Goal: Task Accomplishment & Management: Manage account settings

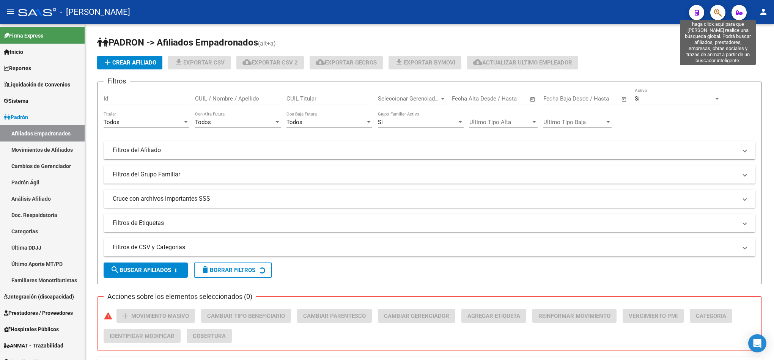
click at [720, 12] on icon "button" at bounding box center [718, 12] width 8 height 9
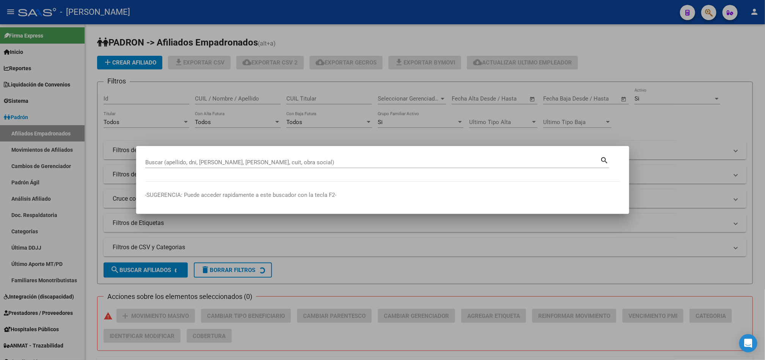
paste input "20325288117"
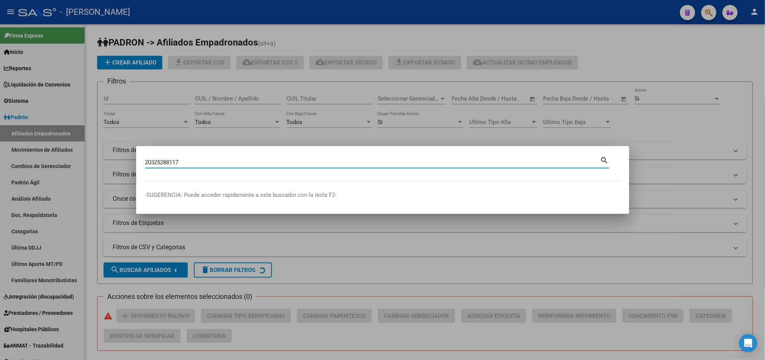
type input "20325288117"
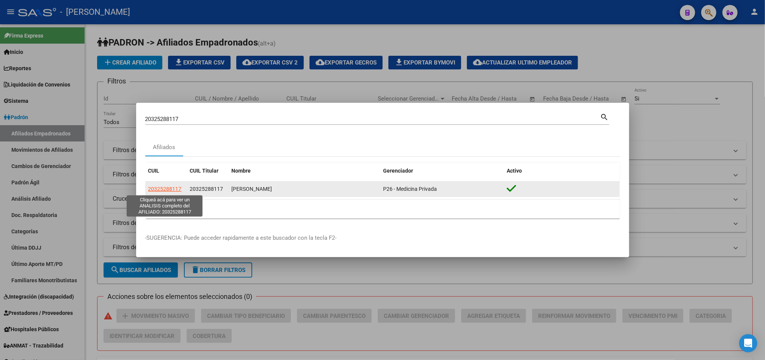
click at [163, 189] on span "20325288117" at bounding box center [164, 189] width 33 height 6
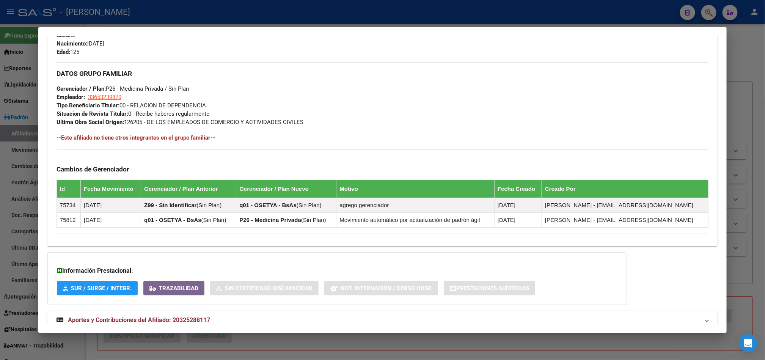
scroll to position [360, 0]
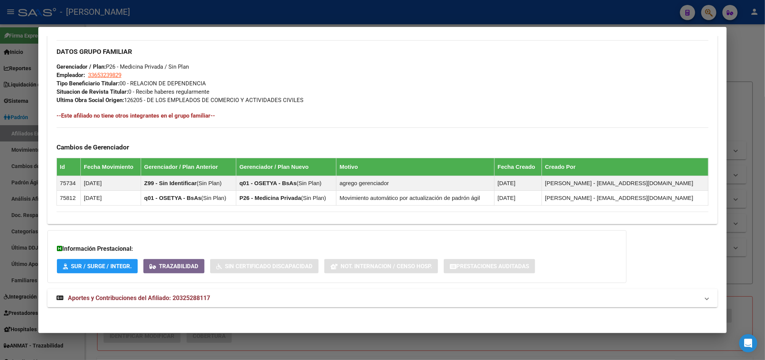
click at [186, 291] on mat-expansion-panel-header "Aportes y Contribuciones del Afiliado: 20325288117" at bounding box center [382, 298] width 671 height 18
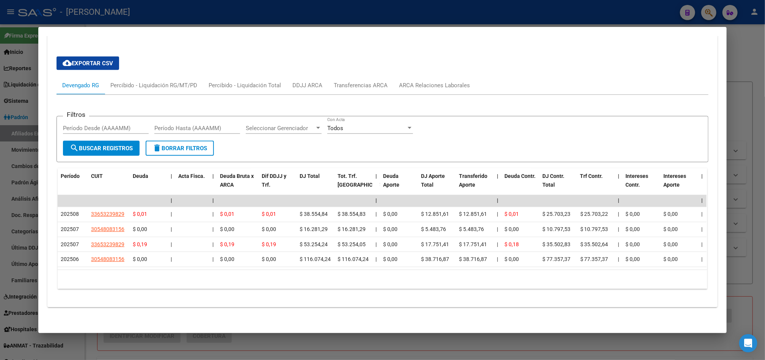
scroll to position [645, 0]
click at [401, 81] on div "ARCA Relaciones Laborales" at bounding box center [434, 85] width 71 height 8
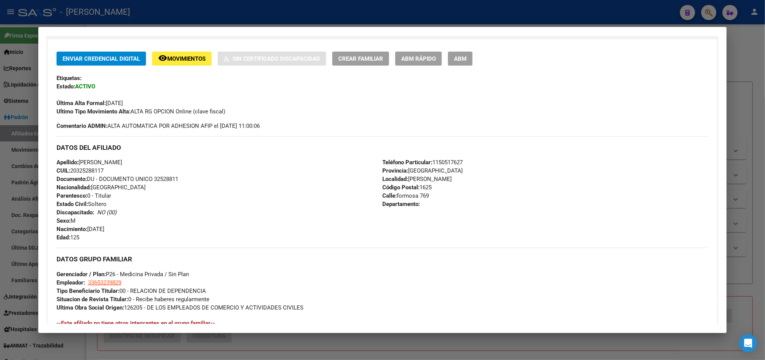
scroll to position [85, 0]
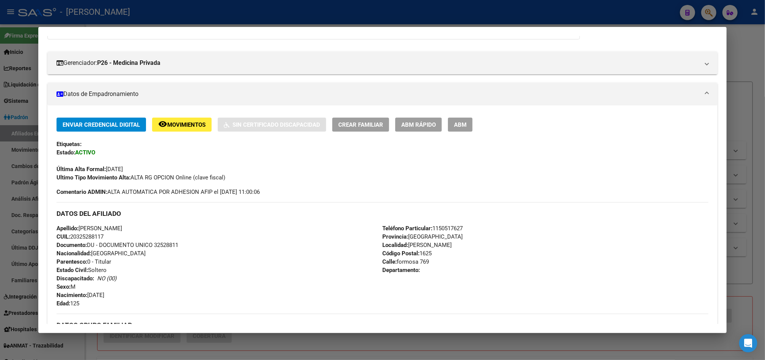
click at [471, 126] on div "Enviar Credencial Digital remove_red_eye Movimientos Sin Certificado Discapacid…" at bounding box center [383, 125] width 652 height 14
click at [451, 117] on div "Enviar Credencial Digital remove_red_eye Movimientos Sin Certificado Discapacid…" at bounding box center [382, 302] width 671 height 392
click at [458, 132] on div "Enviar Credencial Digital remove_red_eye Movimientos Sin Certificado Discapacid…" at bounding box center [383, 150] width 652 height 64
click at [469, 128] on div "Enviar Credencial Digital remove_red_eye Movimientos Sin Certificado Discapacid…" at bounding box center [383, 125] width 652 height 14
click at [463, 127] on button "ABM" at bounding box center [460, 125] width 25 height 14
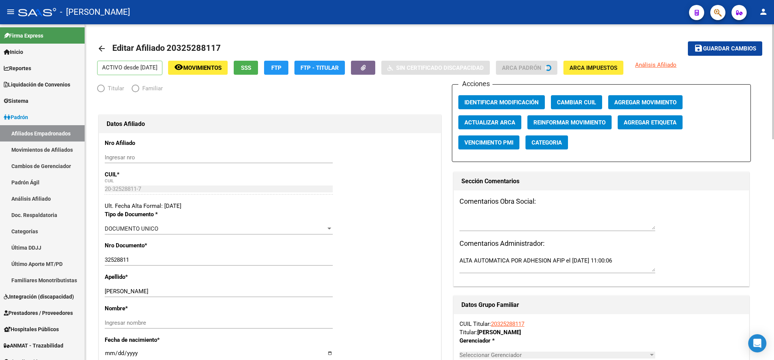
radio input "true"
type input "33-65323982-9"
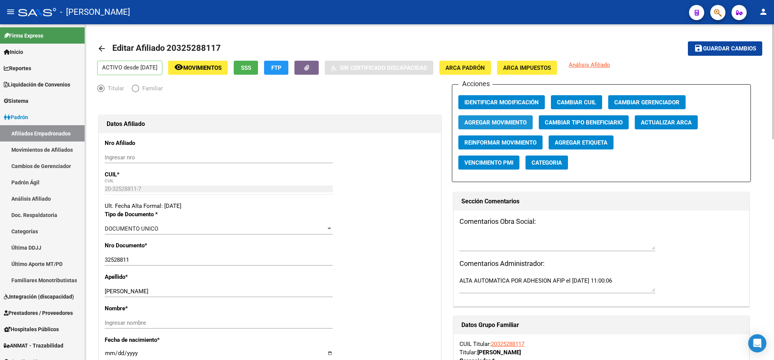
click at [504, 122] on span "Agregar Movimiento" at bounding box center [496, 122] width 62 height 7
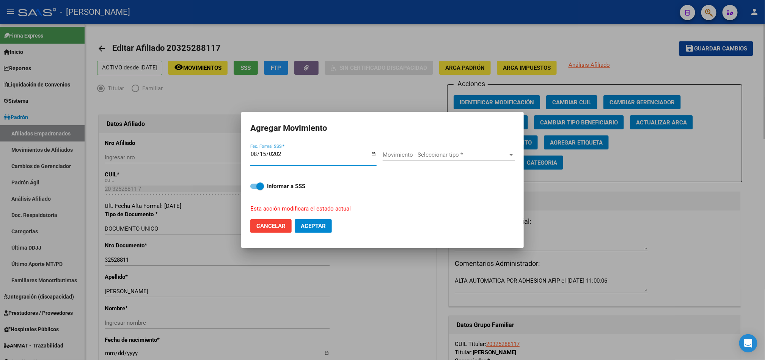
type input "[DATE]"
click at [427, 157] on span "Movimiento - Seleccionar tipo *" at bounding box center [446, 154] width 126 height 7
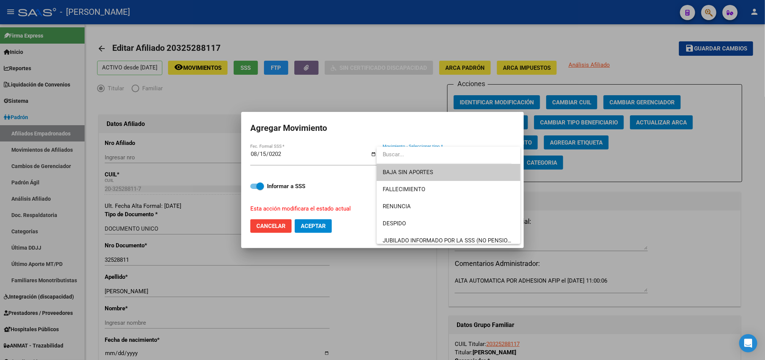
click at [426, 162] on input "dropdown search" at bounding box center [444, 154] width 135 height 17
click at [418, 170] on span "BAJA SIN APORTES" at bounding box center [408, 172] width 50 height 7
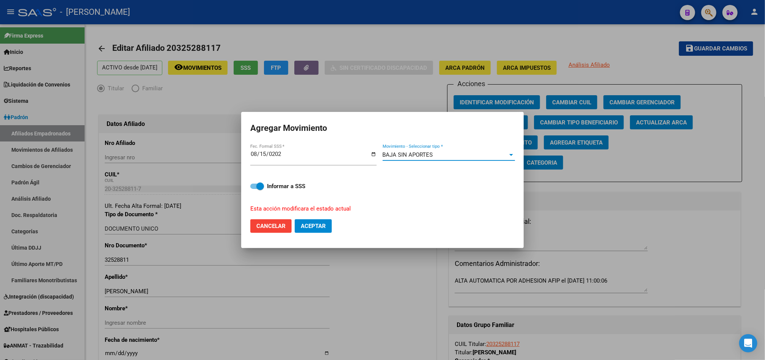
click at [422, 151] on div "BAJA SIN APORTES Movimiento - Seleccionar tipo *" at bounding box center [449, 154] width 132 height 11
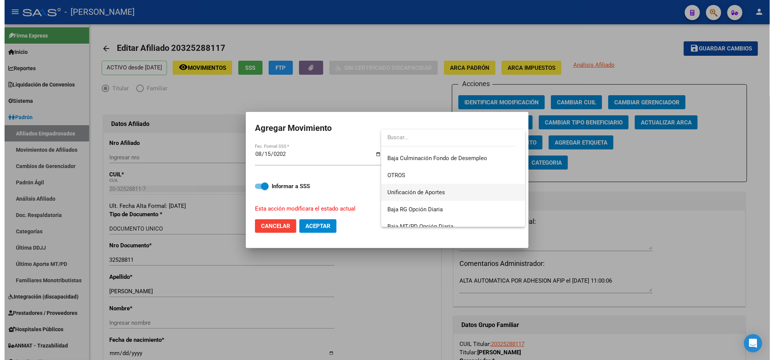
scroll to position [551, 0]
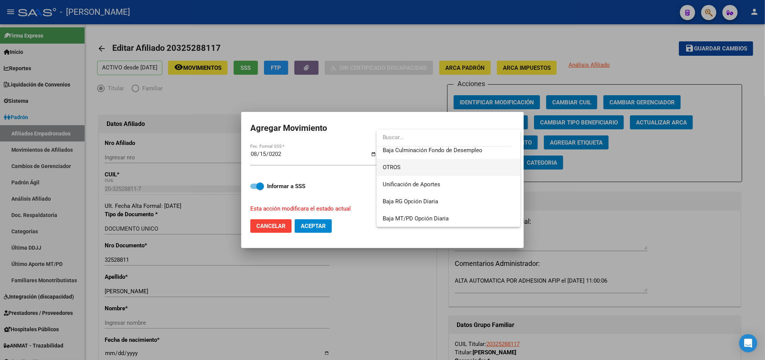
click at [442, 164] on span "OTROS" at bounding box center [449, 167] width 132 height 17
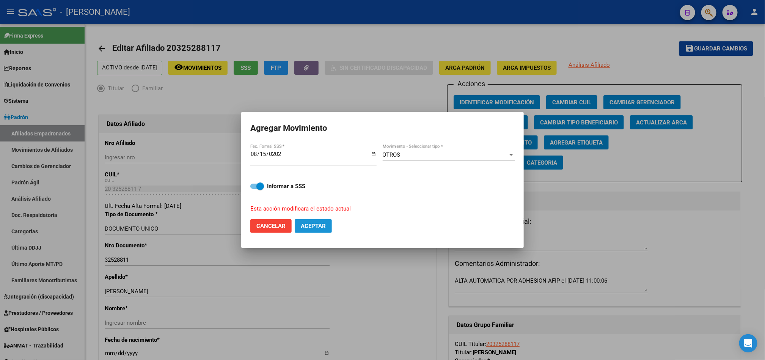
click at [320, 225] on span "Aceptar" at bounding box center [313, 226] width 25 height 7
checkbox input "false"
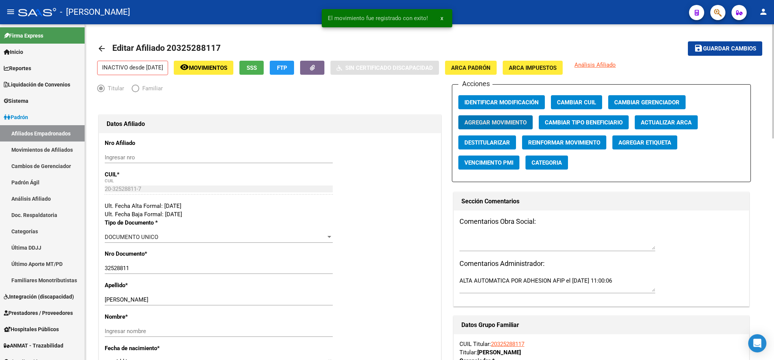
click at [541, 237] on textarea at bounding box center [558, 242] width 196 height 15
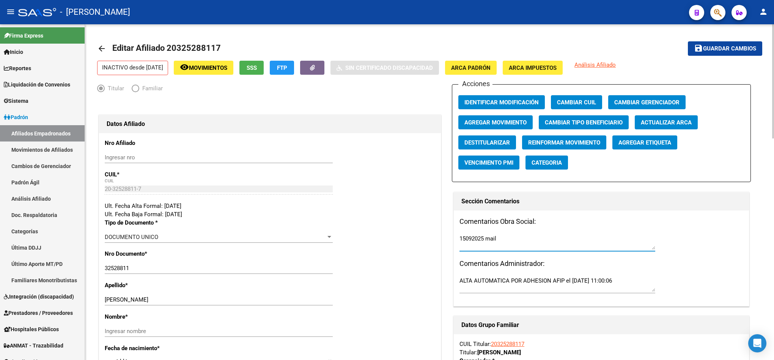
click at [509, 242] on textarea "15092025 mail" at bounding box center [558, 242] width 196 height 15
paste textarea "[DATE] 11:56"
type textarea "15092025 mail [DATE] 11:56"
click at [704, 43] on button "save Guardar cambios" at bounding box center [725, 48] width 74 height 14
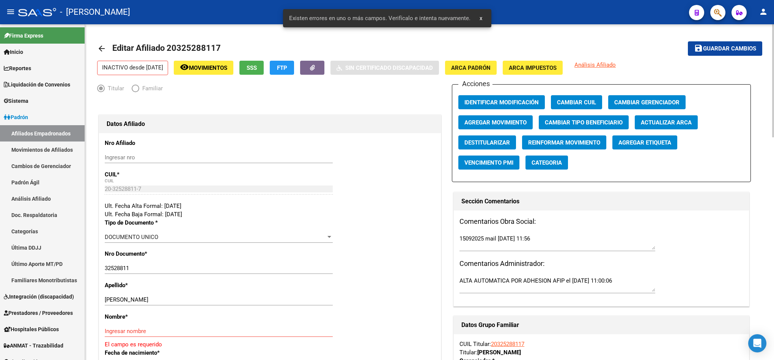
click at [148, 304] on div "[PERSON_NAME] apellido" at bounding box center [219, 299] width 228 height 11
click at [148, 299] on input "[PERSON_NAME]" at bounding box center [219, 299] width 228 height 7
drag, startPoint x: 161, startPoint y: 299, endPoint x: 197, endPoint y: 298, distance: 36.5
click at [197, 298] on input "[PERSON_NAME]" at bounding box center [219, 299] width 228 height 7
type input "[PERSON_NAME]"
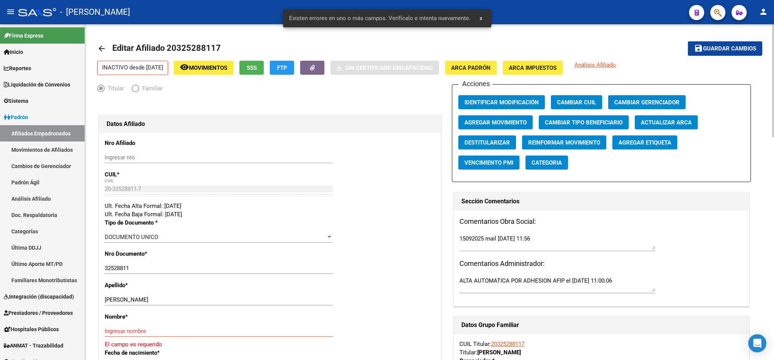
click at [139, 319] on p "Nombre *" at bounding box center [154, 317] width 99 height 8
click at [141, 325] on div "Nombre * Ingresar nombre El campo es requerido" at bounding box center [270, 331] width 331 height 36
click at [142, 329] on input "Ingresar nombre" at bounding box center [219, 331] width 228 height 7
paste input "[PERSON_NAME]"
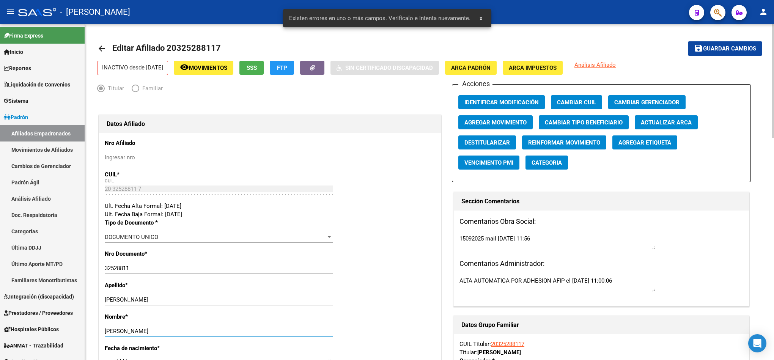
type input "[PERSON_NAME]"
drag, startPoint x: 730, startPoint y: 39, endPoint x: 730, endPoint y: 51, distance: 12.1
click at [730, 41] on mat-toolbar-row "save Guardar cambios" at bounding box center [693, 48] width 138 height 24
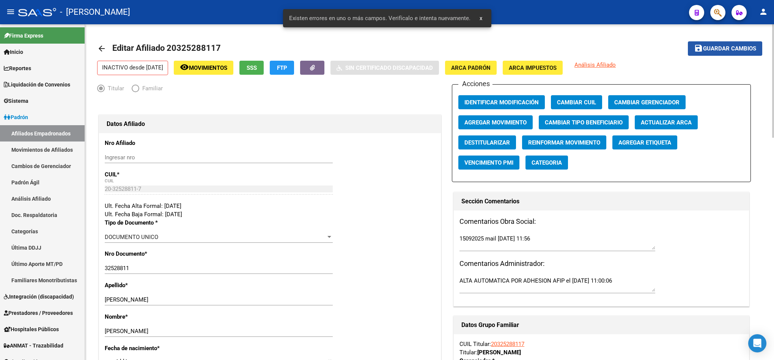
click at [730, 51] on span "Guardar cambios" at bounding box center [729, 49] width 53 height 7
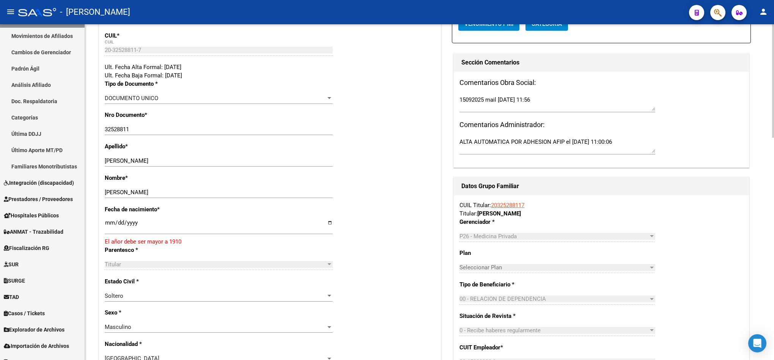
scroll to position [0, 0]
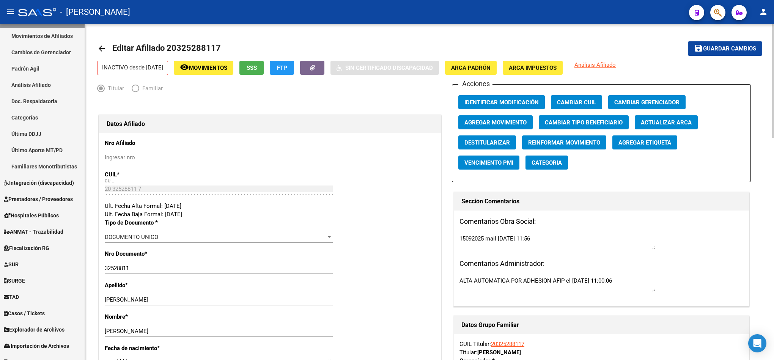
click at [189, 54] on h1 "Editar Afiliado 20325288117" at bounding box center [167, 48] width 110 height 15
drag, startPoint x: 189, startPoint y: 54, endPoint x: 195, endPoint y: 39, distance: 15.5
click at [189, 53] on h1 "Editar Afiliado 20325288117" at bounding box center [167, 48] width 110 height 15
click at [195, 39] on mat-toolbar-row "arrow_back Editar Afiliado 20325288117" at bounding box center [356, 48] width 519 height 24
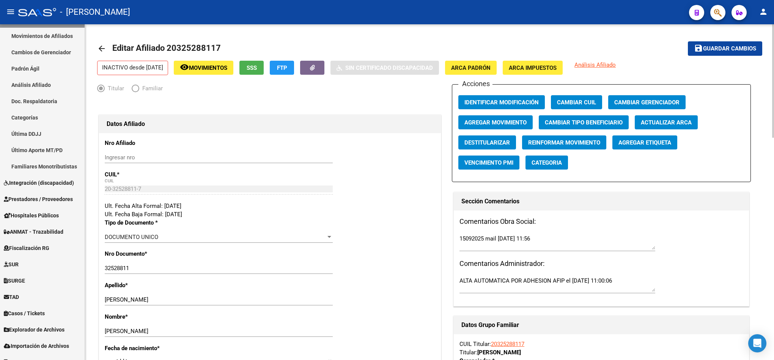
click at [201, 46] on span "Editar Afiliado 20325288117" at bounding box center [166, 47] width 109 height 9
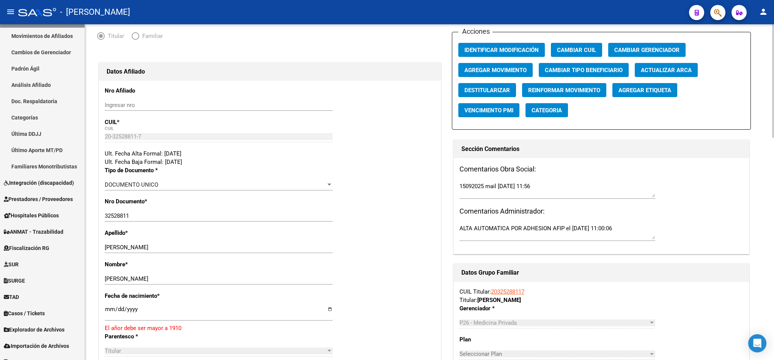
scroll to position [114, 0]
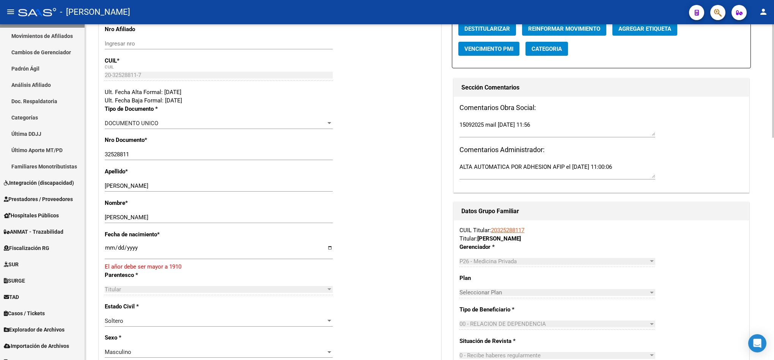
click at [105, 249] on input "[DATE]" at bounding box center [219, 251] width 228 height 12
type input "[DATE]"
type input "0002-06-03"
type input "[DATE]"
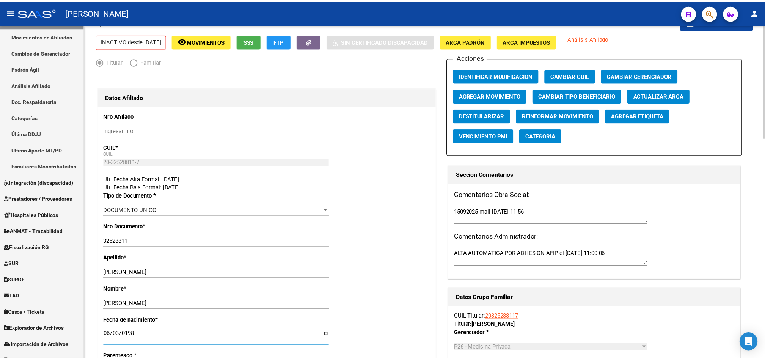
scroll to position [0, 0]
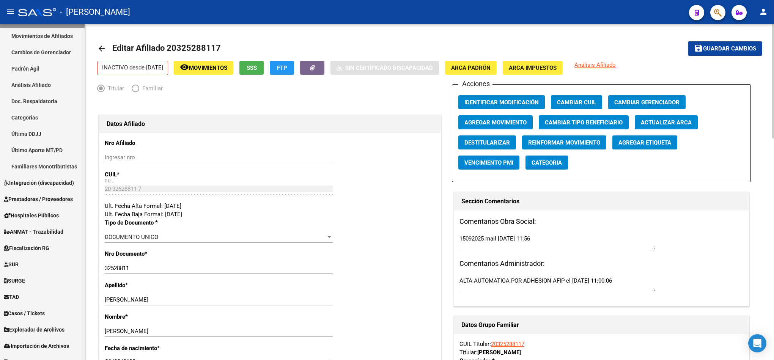
click at [713, 52] on button "save Guardar cambios" at bounding box center [725, 48] width 74 height 14
click at [723, 13] on button "button" at bounding box center [717, 12] width 15 height 15
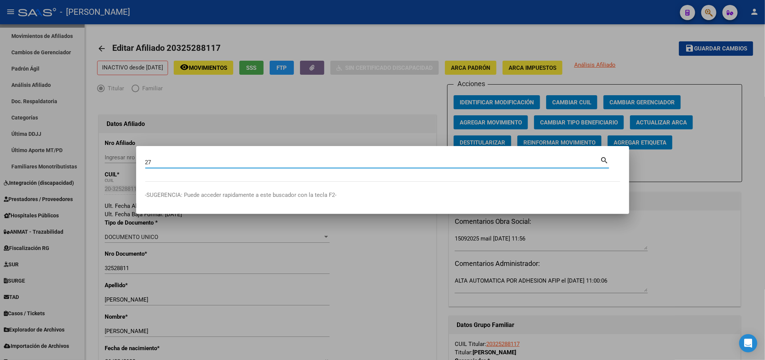
paste input "42112865"
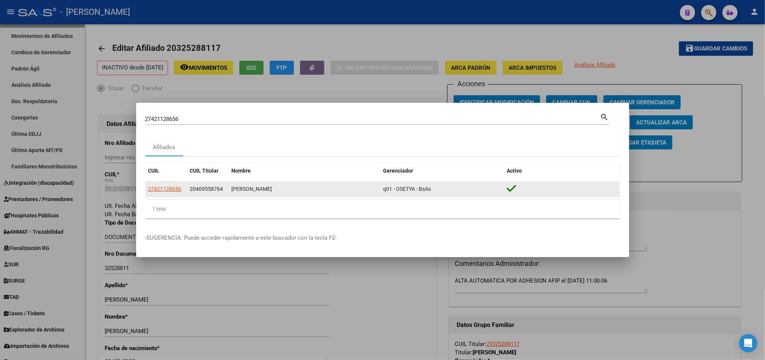
drag, startPoint x: 167, startPoint y: 189, endPoint x: 181, endPoint y: 196, distance: 15.4
click at [181, 196] on datatable-body-cell "27421128656" at bounding box center [166, 189] width 42 height 15
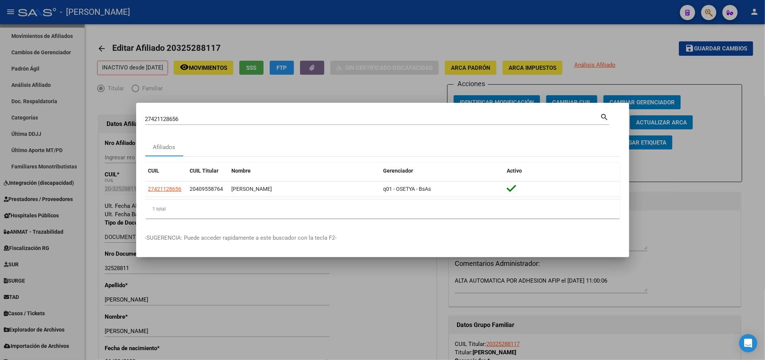
click at [462, 121] on input "27421128656" at bounding box center [372, 119] width 455 height 7
paste input "0325827360"
type input "20325827360"
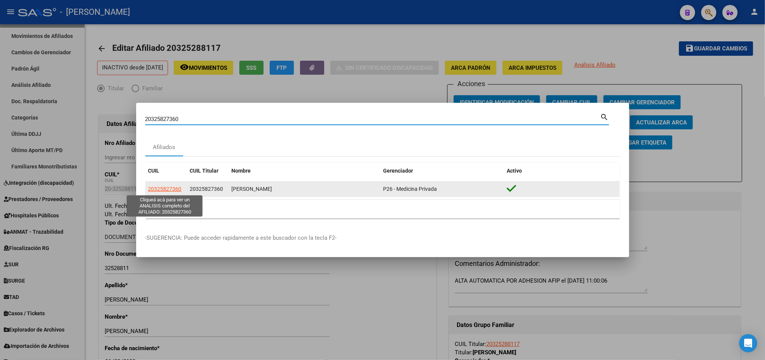
click at [171, 190] on span "20325827360" at bounding box center [164, 189] width 33 height 6
type textarea "20325827360"
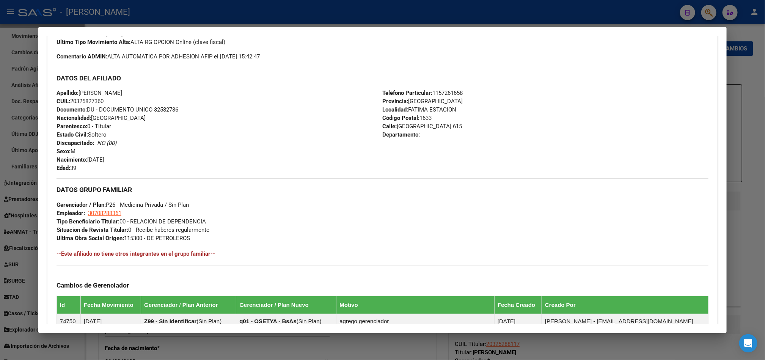
scroll to position [354, 0]
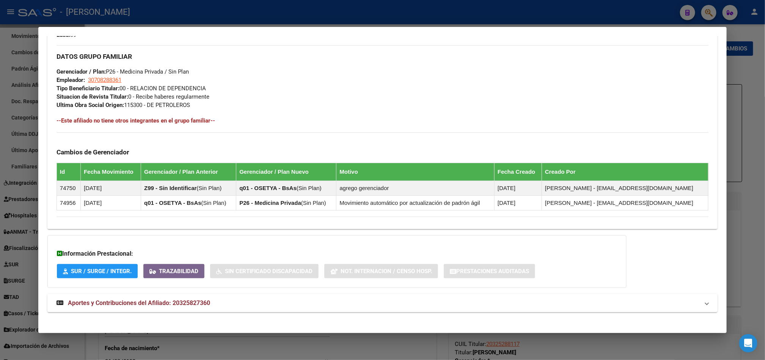
click at [244, 302] on mat-panel-title "Aportes y Contribuciones del Afiliado: 20325827360" at bounding box center [378, 303] width 643 height 9
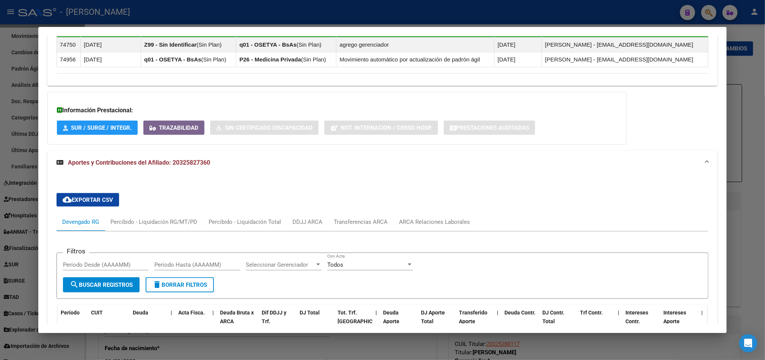
scroll to position [630, 0]
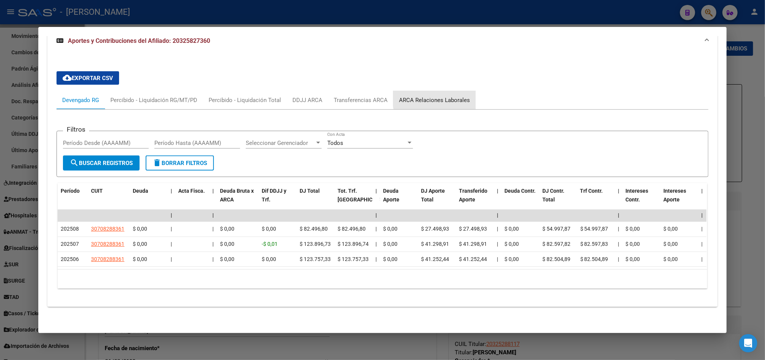
click at [438, 96] on div "ARCA Relaciones Laborales" at bounding box center [434, 100] width 71 height 8
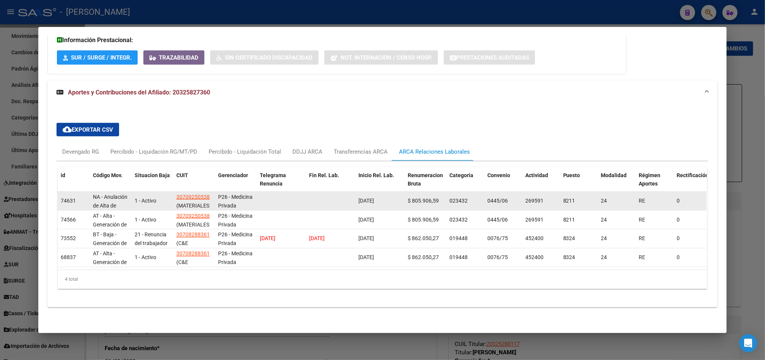
scroll to position [578, 0]
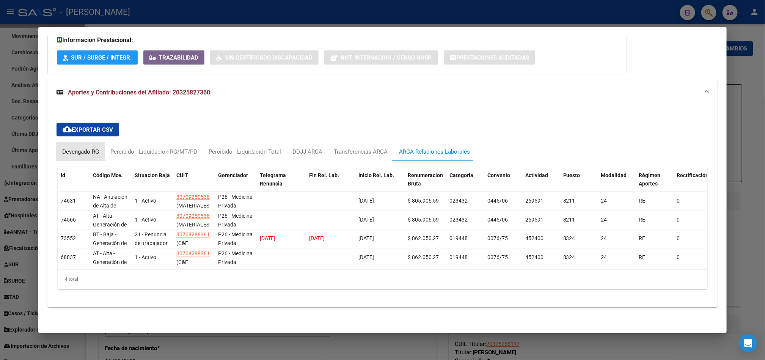
click at [82, 148] on div "Devengado RG" at bounding box center [80, 152] width 37 height 8
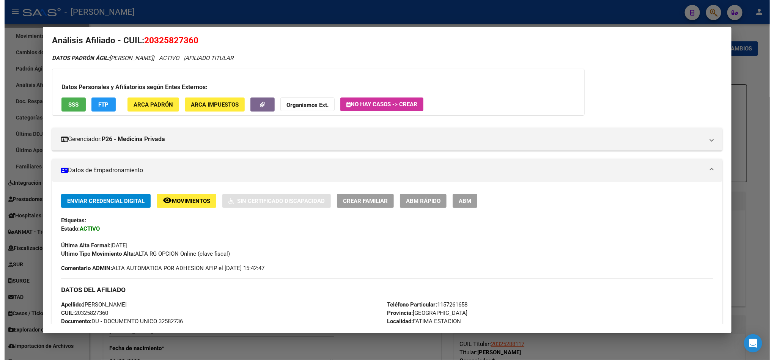
scroll to position [0, 0]
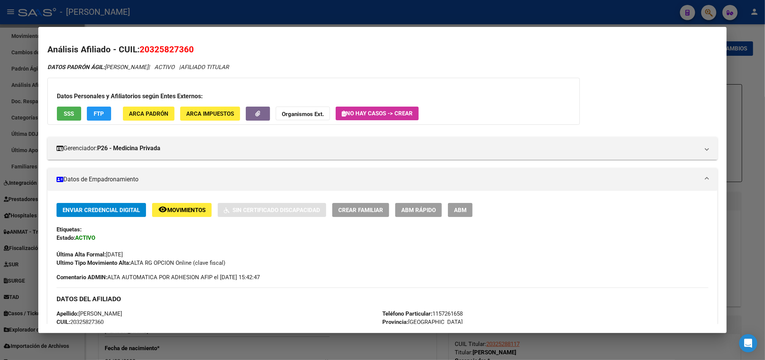
click at [170, 50] on span "20325827360" at bounding box center [167, 49] width 54 height 10
copy span "20325827360"
click at [454, 209] on span "ABM" at bounding box center [460, 210] width 13 height 7
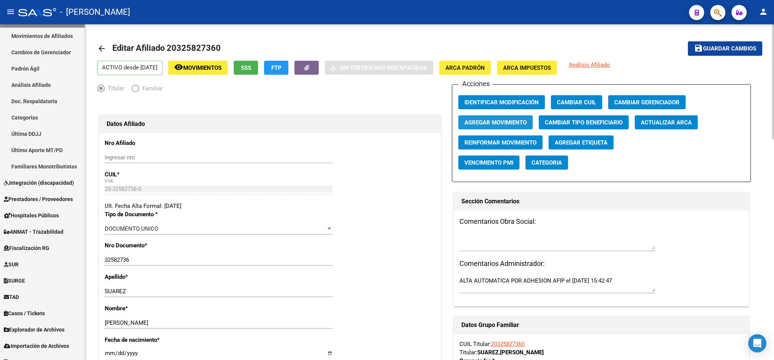
click at [513, 124] on span "Agregar Movimiento" at bounding box center [496, 122] width 62 height 7
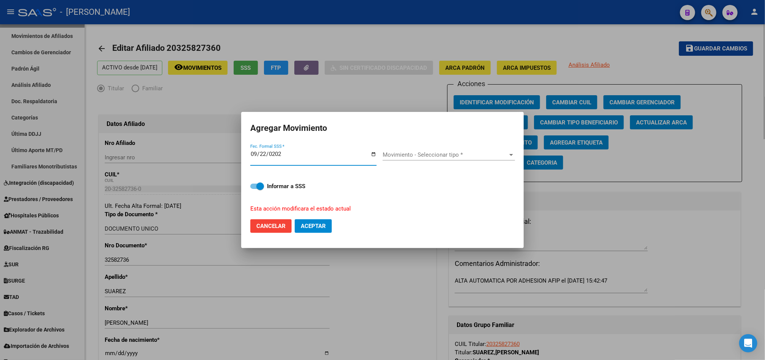
type input "[DATE]"
click at [474, 159] on div "Movimiento - Seleccionar tipo * Movimiento - Seleccionar tipo *" at bounding box center [449, 154] width 132 height 11
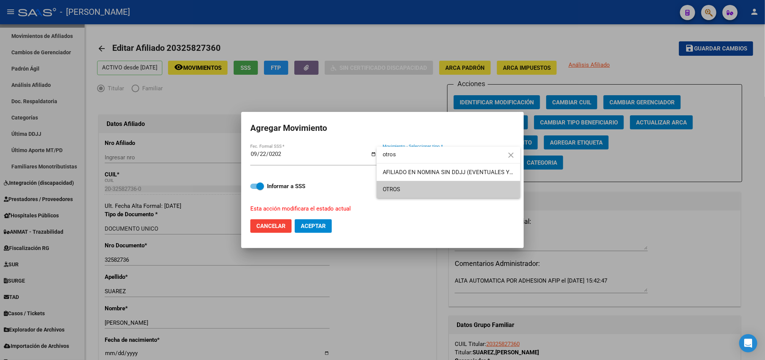
type input "otros"
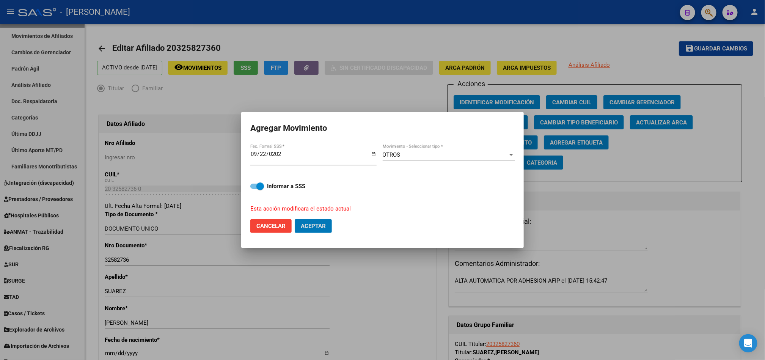
click at [295, 219] on button "Aceptar" at bounding box center [313, 226] width 37 height 14
checkbox input "false"
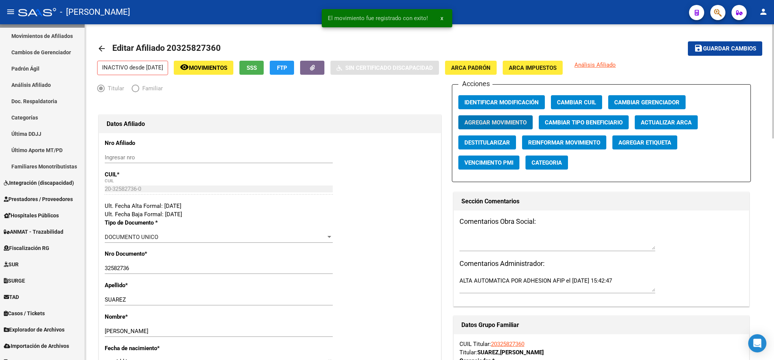
click at [521, 242] on textarea at bounding box center [558, 242] width 196 height 15
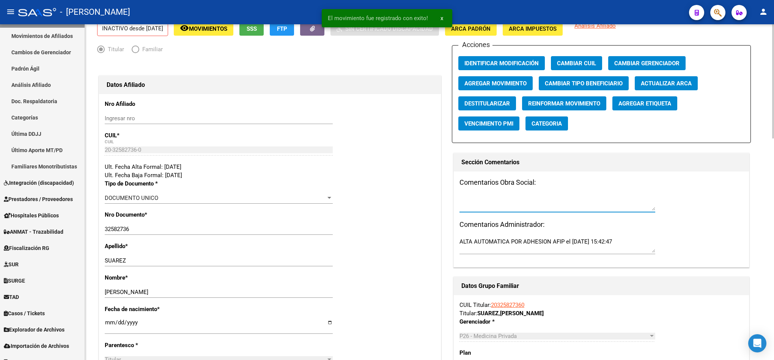
scroll to position [57, 0]
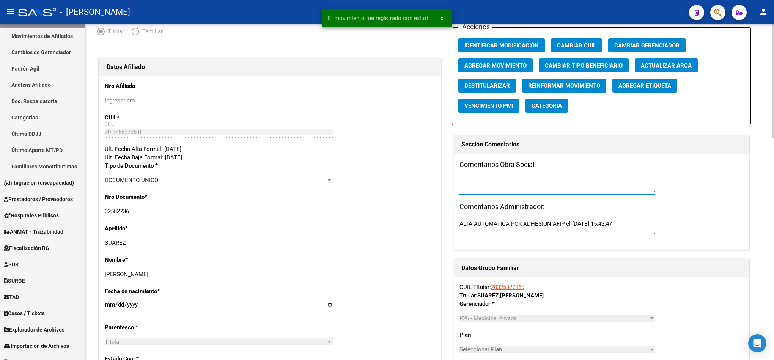
click at [494, 183] on textarea at bounding box center [558, 185] width 196 height 15
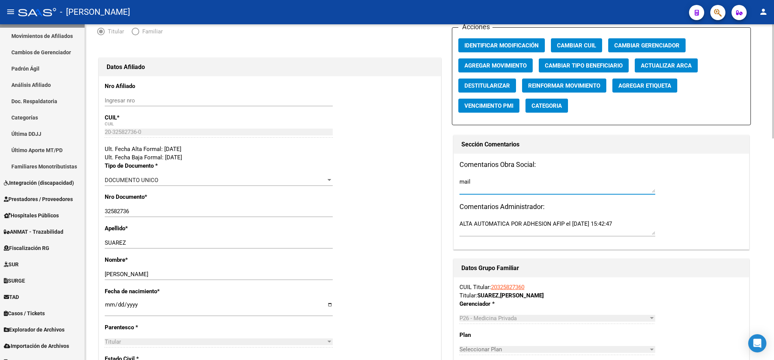
click at [463, 184] on textarea "mail" at bounding box center [558, 185] width 196 height 15
click at [461, 181] on textarea "mail" at bounding box center [558, 185] width 196 height 15
click at [548, 181] on textarea "15092025 mail" at bounding box center [558, 185] width 196 height 15
click at [532, 187] on textarea "15092025 mail" at bounding box center [558, 185] width 196 height 15
paste textarea "[DATE] 12:32"
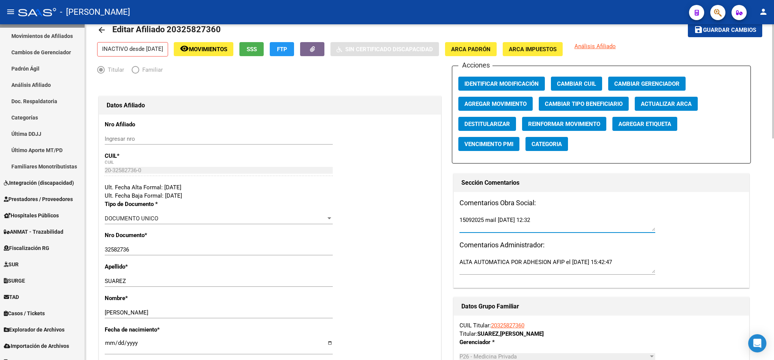
scroll to position [0, 0]
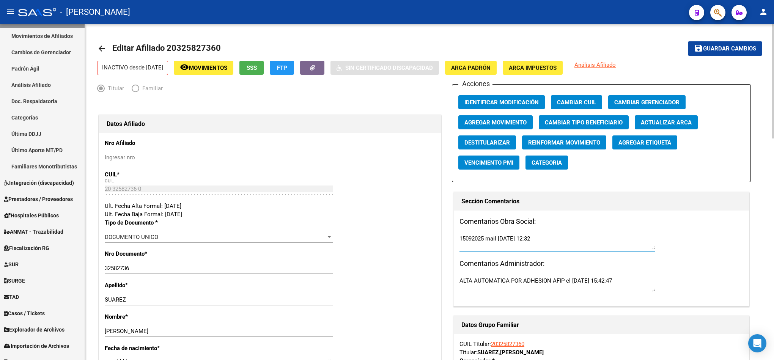
type textarea "15092025 mail [DATE] 12:32"
click at [722, 48] on span "Guardar cambios" at bounding box center [729, 49] width 53 height 7
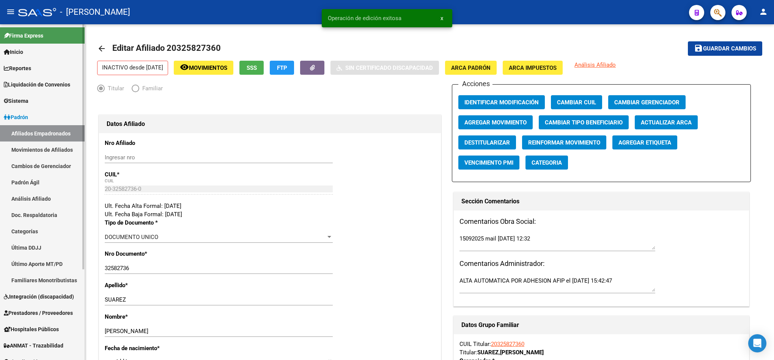
click at [57, 132] on link "Afiliados Empadronados" at bounding box center [42, 133] width 85 height 16
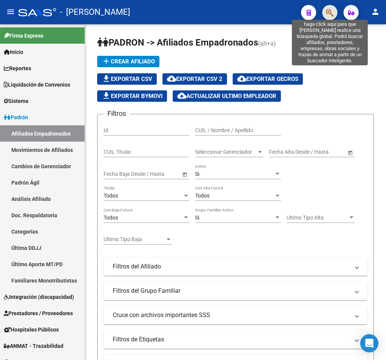
click at [330, 15] on icon "button" at bounding box center [330, 12] width 8 height 9
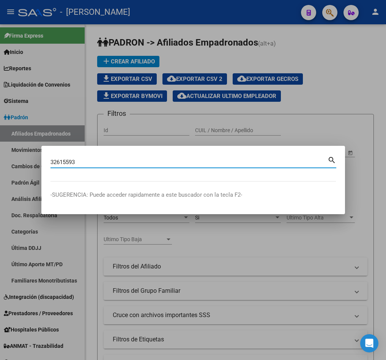
type input "32615593"
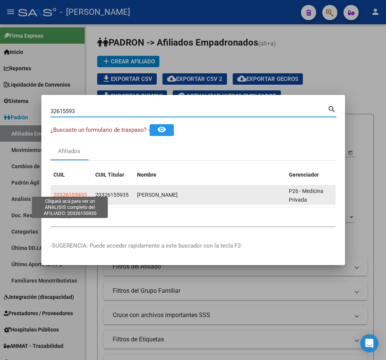
click at [76, 192] on span "20326155935" at bounding box center [70, 195] width 33 height 6
type textarea "20326155935"
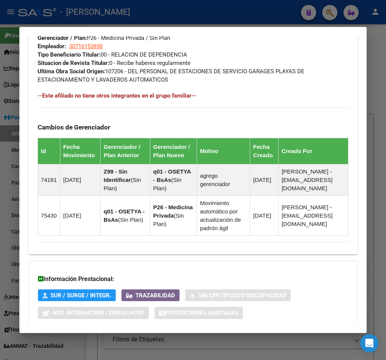
scroll to position [532, 0]
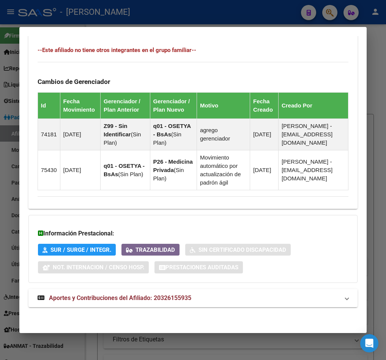
click at [119, 294] on span "Aportes y Contribuciones del Afiliado: 20326155935" at bounding box center [120, 297] width 142 height 7
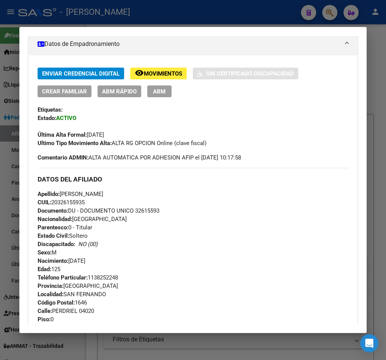
scroll to position [0, 0]
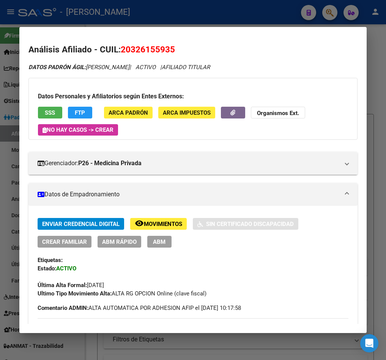
click at [146, 51] on span "20326155935" at bounding box center [148, 49] width 54 height 10
copy span "20326155935"
click at [163, 236] on button "ABM" at bounding box center [159, 242] width 24 height 12
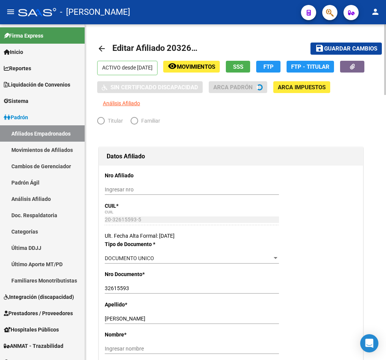
radio input "true"
type input "30-71615385-8"
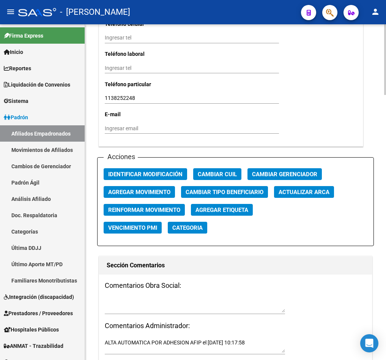
scroll to position [797, 0]
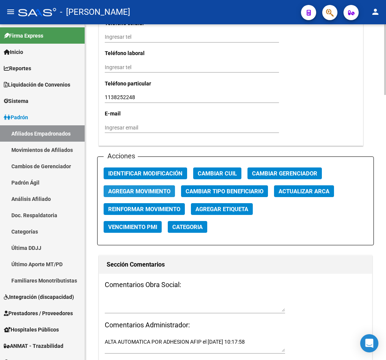
click at [125, 190] on span "Agregar Movimiento" at bounding box center [139, 191] width 62 height 7
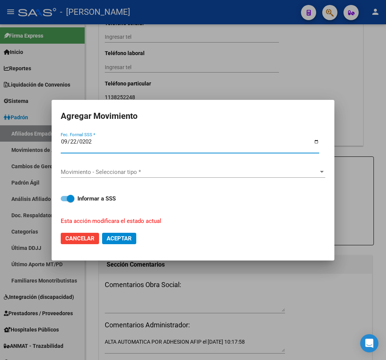
type input "[DATE]"
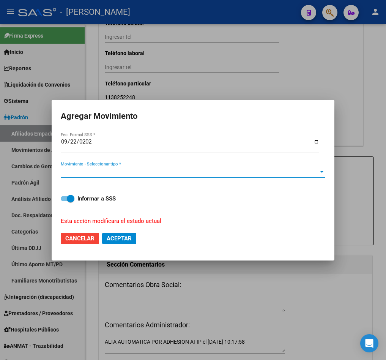
click at [145, 174] on span "Movimiento - Seleccionar tipo *" at bounding box center [190, 171] width 258 height 7
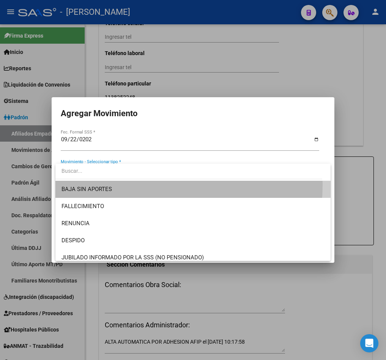
click at [127, 185] on span "BAJA SIN APORTES" at bounding box center [192, 189] width 263 height 17
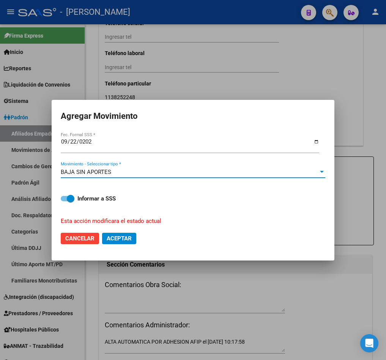
click at [128, 173] on div "BAJA SIN APORTES" at bounding box center [190, 171] width 258 height 7
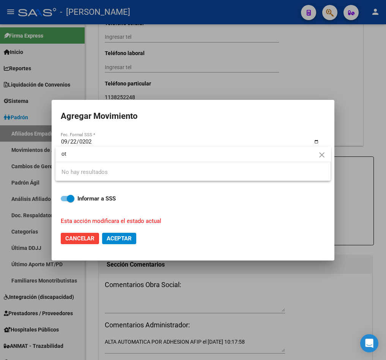
type input "o"
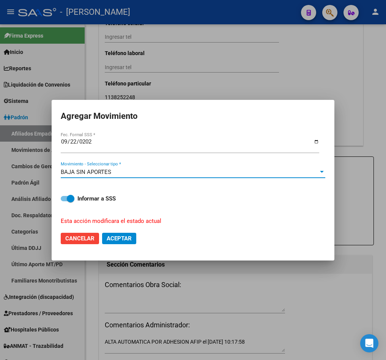
click at [130, 236] on span "Aceptar" at bounding box center [119, 238] width 25 height 7
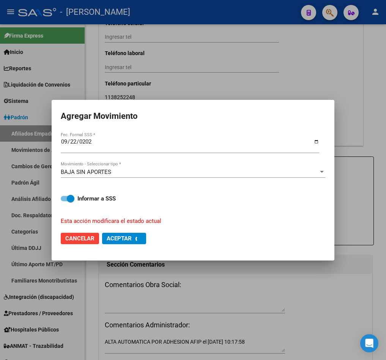
click at [132, 309] on div at bounding box center [193, 180] width 386 height 360
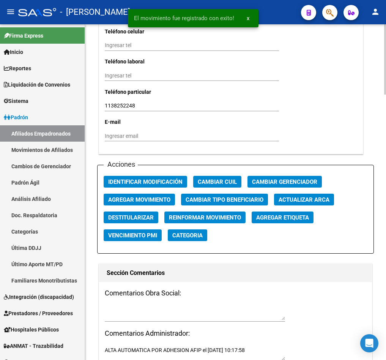
click at [132, 305] on textarea at bounding box center [195, 312] width 180 height 14
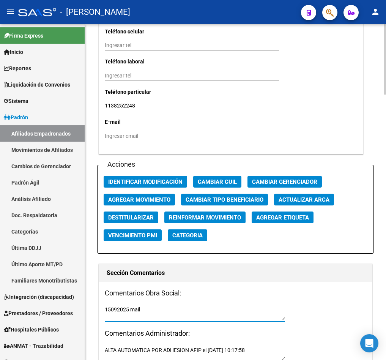
paste textarea "[DATE] 12:49"
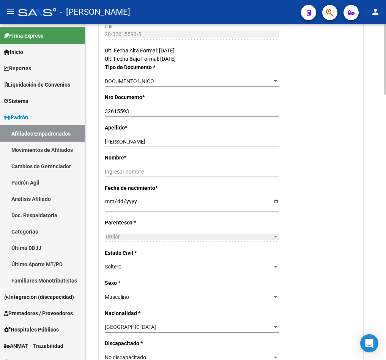
scroll to position [0, 0]
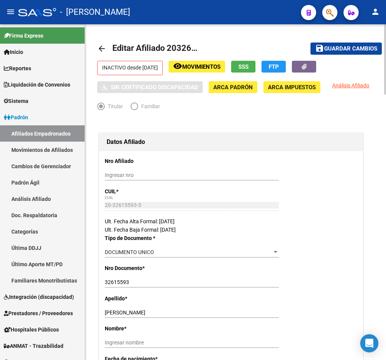
type textarea "15092025 mail [DATE] 12:49"
click at [349, 46] on span "Guardar cambios" at bounding box center [350, 49] width 53 height 7
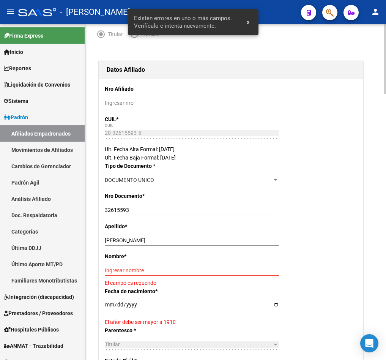
scroll to position [171, 0]
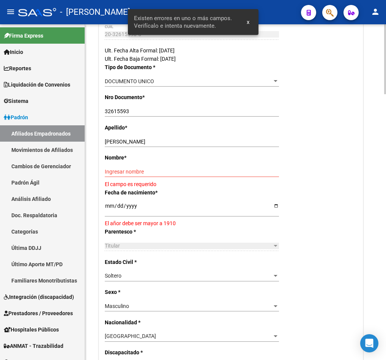
click at [154, 143] on input "[PERSON_NAME]" at bounding box center [192, 142] width 174 height 6
drag, startPoint x: 154, startPoint y: 143, endPoint x: 139, endPoint y: 145, distance: 15.3
click at [139, 145] on input "[PERSON_NAME]" at bounding box center [192, 142] width 174 height 6
type input "LEIVA"
click at [140, 173] on input "Ingresar nombre" at bounding box center [192, 171] width 174 height 6
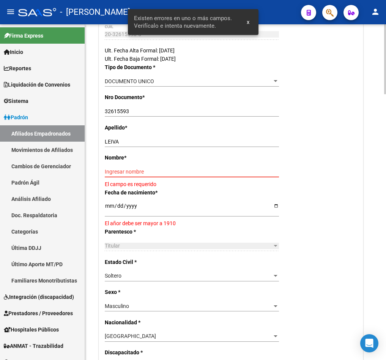
paste input "[PERSON_NAME]"
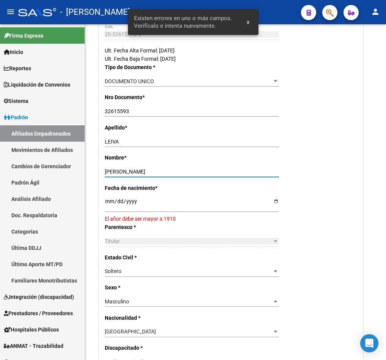
type input "[PERSON_NAME]"
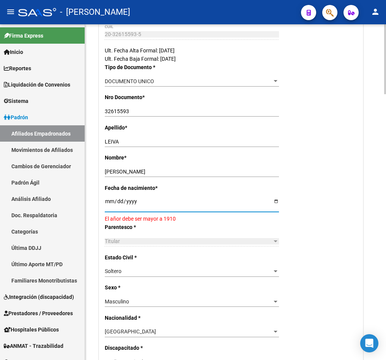
click at [108, 204] on input "[DATE]" at bounding box center [192, 203] width 174 height 11
type input "[DATE]"
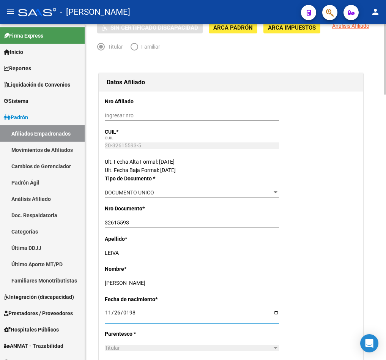
scroll to position [0, 0]
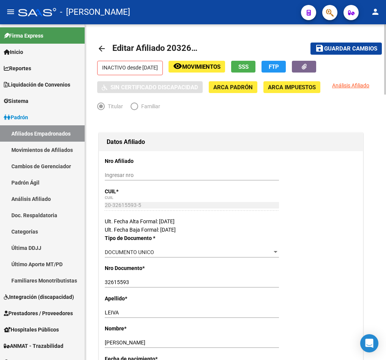
click at [338, 55] on mat-toolbar-row "save Guardar cambios" at bounding box center [336, 48] width 91 height 24
click at [340, 53] on button "save Guardar cambios" at bounding box center [345, 49] width 71 height 12
